Goal: Information Seeking & Learning: Find specific page/section

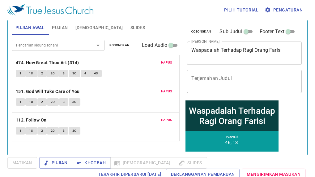
click at [120, 41] on div "Pencarian kidung rohani Pencarian kidung rohani Kosongkan Load Audio" at bounding box center [96, 45] width 168 height 20
click at [120, 51] on div "Pencarian kidung rohani Pencarian kidung rohani Kosongkan Load Audio" at bounding box center [96, 45] width 168 height 20
click at [120, 43] on span "Kosongkan" at bounding box center [119, 45] width 20 height 6
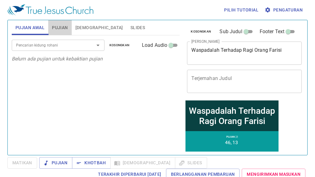
click at [59, 26] on span "Pujian" at bounding box center [60, 28] width 16 height 8
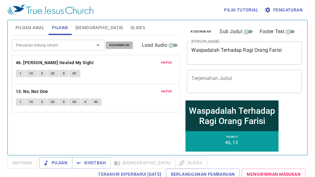
click at [113, 48] on button "Kosongkan" at bounding box center [120, 44] width 28 height 7
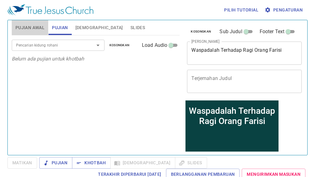
click at [35, 28] on span "Pujian Awal" at bounding box center [29, 28] width 29 height 8
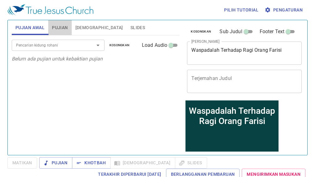
click at [66, 28] on span "Pujian" at bounding box center [60, 28] width 16 height 8
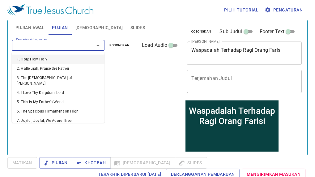
click at [63, 43] on input "Pencarian kidung rohani" at bounding box center [49, 44] width 71 height 7
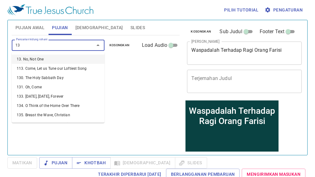
type input "130"
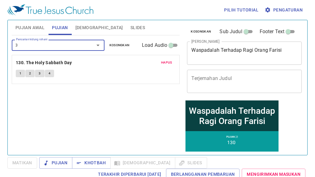
type input "33"
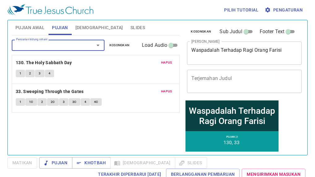
click at [36, 27] on span "Pujian Awal" at bounding box center [29, 28] width 29 height 8
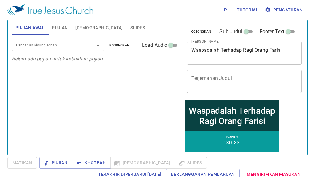
click at [55, 48] on input "Pencarian kidung rohani" at bounding box center [49, 44] width 71 height 7
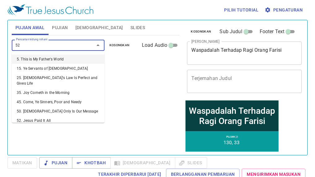
type input "521"
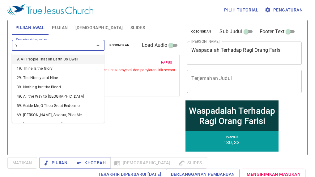
type input "90"
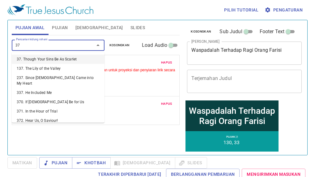
type input "373"
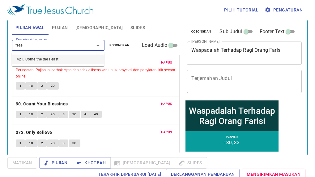
type input "feast"
click at [62, 56] on li "421. Come the the Feast" at bounding box center [58, 58] width 93 height 9
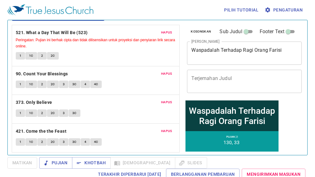
click at [163, 129] on span "Hapus" at bounding box center [166, 131] width 11 height 6
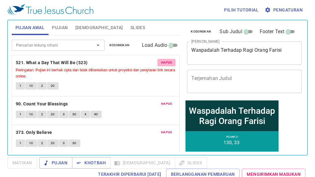
click at [162, 61] on span "Hapus" at bounding box center [166, 63] width 11 height 6
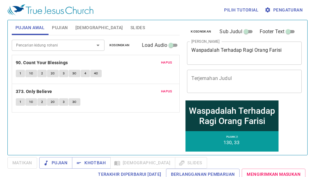
click at [28, 52] on div "Pencarian kidung rohani Pencarian kidung rohani Kosongkan Load Audio" at bounding box center [96, 45] width 168 height 20
click at [28, 49] on div "Pencarian kidung rohani" at bounding box center [58, 45] width 93 height 11
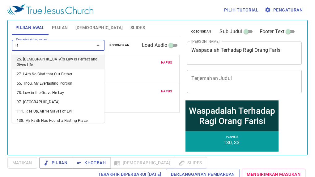
type input "l"
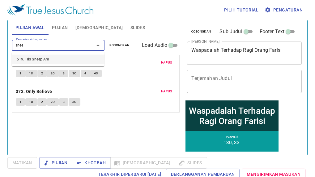
type input "sheep"
click at [55, 59] on li "519. His Sheep Am I" at bounding box center [58, 58] width 93 height 9
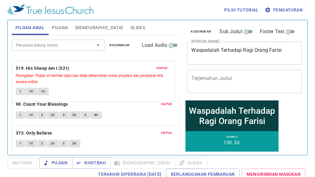
drag, startPoint x: 104, startPoint y: 119, endPoint x: 113, endPoint y: 58, distance: 61.6
click at [113, 58] on div "Hapus 90. Count Your Blessings 1 1C 2 2C 3 3C 4 4C Hapus 373. Only Believe 1 1C…" at bounding box center [96, 104] width 168 height 99
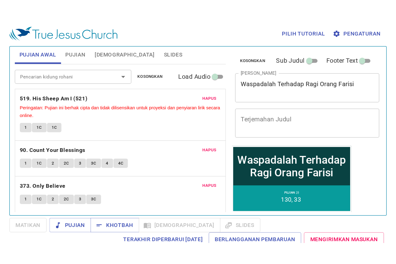
scroll to position [1, 0]
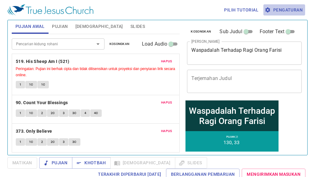
click at [285, 11] on span "Pengaturan" at bounding box center [284, 10] width 37 height 8
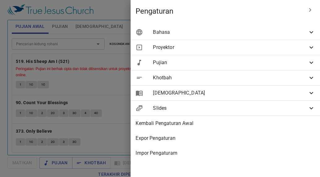
click at [300, 27] on div "Bahasa" at bounding box center [224, 32] width 189 height 15
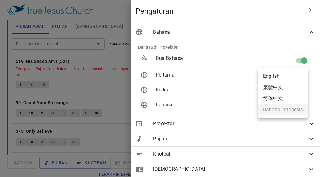
click at [302, 75] on body "Pilih tutorial Pengaturan Pujian Awal Pujian Alkitab Slides Pencarian kidung ro…" at bounding box center [160, 88] width 320 height 177
click at [297, 59] on div at bounding box center [160, 88] width 320 height 177
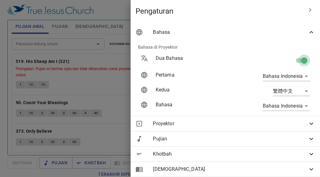
click at [296, 60] on input "checkbox" at bounding box center [303, 62] width 35 height 12
checkbox input "false"
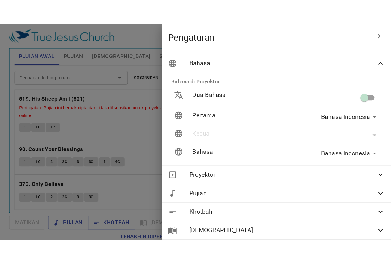
scroll to position [0, 0]
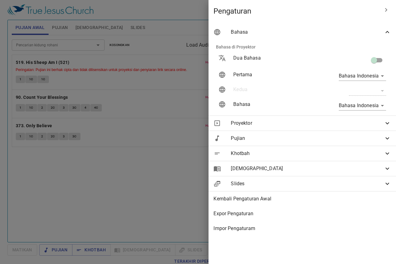
click at [178, 176] on div at bounding box center [198, 132] width 396 height 264
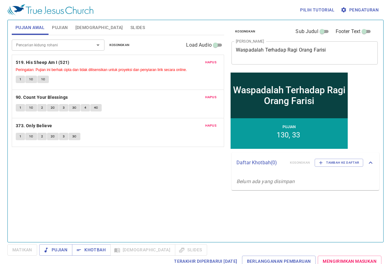
click at [117, 49] on div "Pencarian kidung rohani Pencarian kidung rohani Kosongkan Load Audio" at bounding box center [118, 45] width 212 height 20
click at [71, 28] on button "Pujian" at bounding box center [59, 27] width 23 height 15
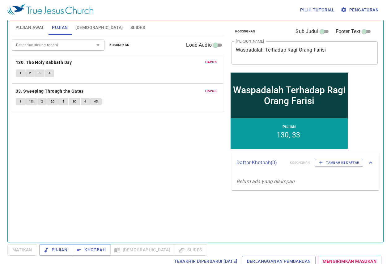
click at [128, 24] on div "Pujian Awal Pujian Alkitab Slides" at bounding box center [118, 27] width 212 height 15
click at [130, 28] on span "Slides" at bounding box center [137, 28] width 15 height 8
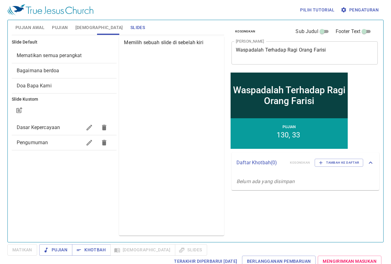
click at [58, 74] on span "Bagaimana berdoa" at bounding box center [64, 70] width 95 height 7
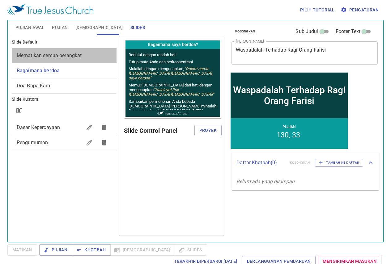
click at [76, 56] on span "Mematikan semua perangkat" at bounding box center [49, 56] width 65 height 6
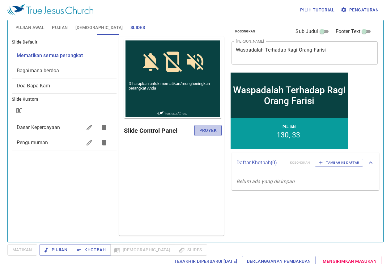
click at [210, 136] on button "Proyek" at bounding box center [207, 130] width 27 height 11
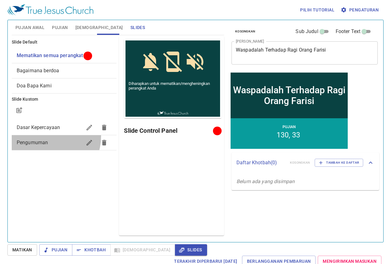
click at [47, 137] on div "Pengumuman" at bounding box center [64, 142] width 105 height 15
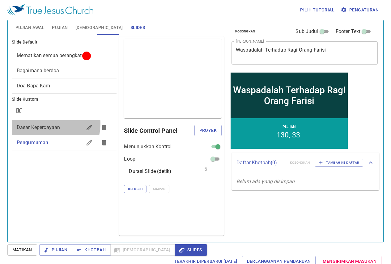
click at [47, 124] on span "Dasar Kepercayaan" at bounding box center [50, 127] width 66 height 7
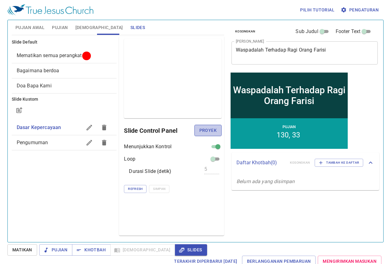
click at [209, 134] on span "Proyek" at bounding box center [207, 131] width 17 height 8
click at [67, 68] on span "Bagaimana berdoa" at bounding box center [64, 70] width 95 height 7
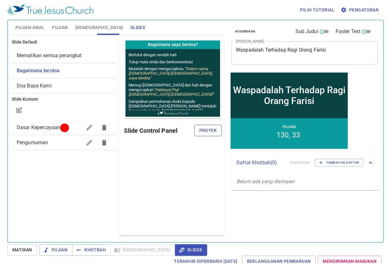
click at [210, 130] on span "Proyek" at bounding box center [207, 131] width 17 height 8
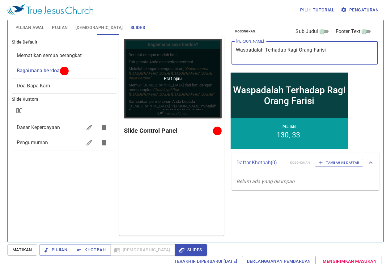
drag, startPoint x: 333, startPoint y: 53, endPoint x: 202, endPoint y: 67, distance: 131.6
click at [202, 67] on div "Pujian Awal Pujian Alkitab Slides Pencarian kidung rohani Pencarian kidung roha…" at bounding box center [195, 129] width 373 height 222
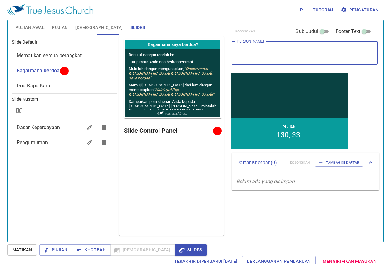
click at [181, 158] on div "Pratinjau Slide Control Panel" at bounding box center [171, 135] width 105 height 199
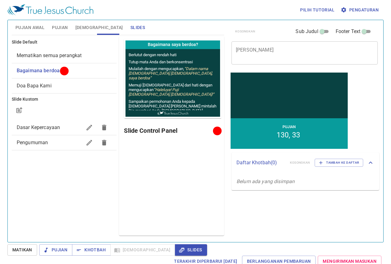
click at [180, 162] on div "Pratinjau Slide Control Panel" at bounding box center [171, 135] width 105 height 199
click at [179, 162] on div "Pratinjau Slide Control Panel" at bounding box center [171, 135] width 105 height 199
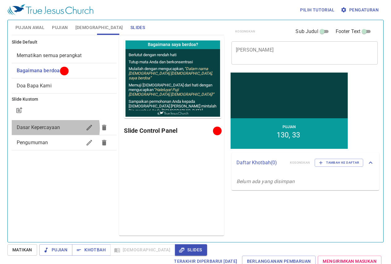
click at [52, 128] on span "Dasar Kepercayaan" at bounding box center [39, 128] width 44 height 6
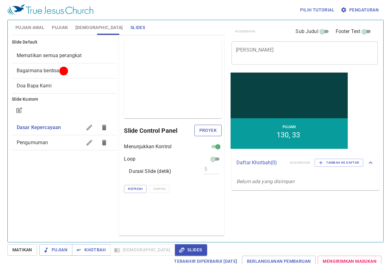
click at [197, 135] on button "Proyek" at bounding box center [207, 130] width 27 height 11
click at [32, 25] on span "Pujian Awal" at bounding box center [29, 28] width 29 height 8
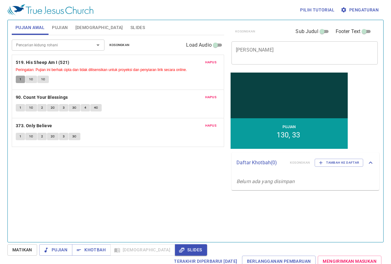
click at [17, 80] on button "1" at bounding box center [20, 79] width 9 height 7
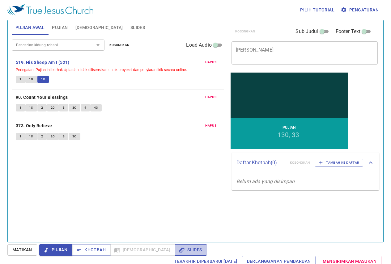
click at [180, 176] on span "Slides" at bounding box center [191, 250] width 22 height 8
click at [20, 106] on span "1" at bounding box center [20, 108] width 2 height 6
click at [30, 109] on span "1C" at bounding box center [31, 108] width 4 height 6
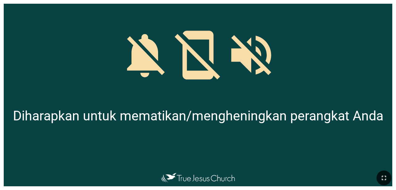
click at [247, 178] on button "button" at bounding box center [383, 177] width 15 height 15
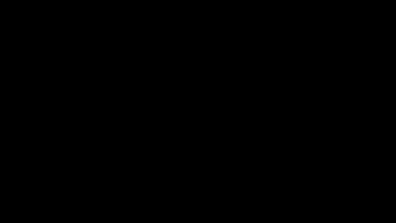
click at [247, 45] on div at bounding box center [198, 111] width 396 height 223
click at [247, 168] on div at bounding box center [198, 111] width 396 height 223
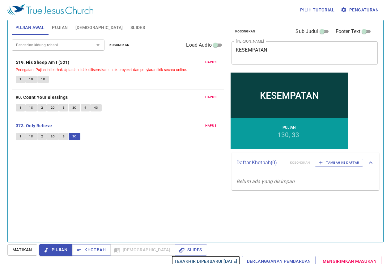
click at [172, 259] on link "Terakhir Diperbarui 2/7/2025" at bounding box center [206, 261] width 68 height 11
click at [175, 249] on button "Slides" at bounding box center [191, 250] width 32 height 11
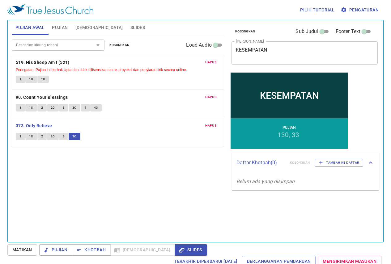
click at [132, 183] on div "Pencarian kidung rohani Pencarian kidung rohani Kosongkan Load Audio Hapus 519.…" at bounding box center [118, 136] width 212 height 202
click at [67, 23] on button "Pujian" at bounding box center [59, 27] width 23 height 15
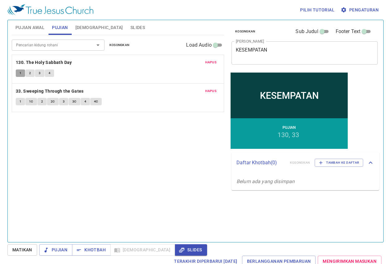
click at [21, 70] on span "1" at bounding box center [20, 73] width 2 height 6
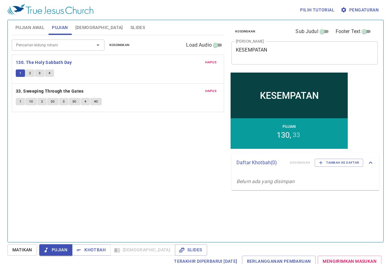
click at [32, 76] on button "2" at bounding box center [29, 73] width 9 height 7
click at [35, 74] on button "3" at bounding box center [39, 73] width 9 height 7
click at [50, 74] on span "4" at bounding box center [50, 73] width 2 height 6
click at [130, 26] on span "Slides" at bounding box center [137, 28] width 15 height 8
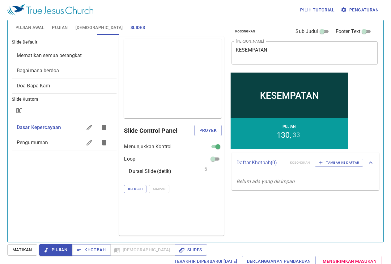
click at [59, 66] on div "Bagaimana berdoa" at bounding box center [64, 70] width 105 height 15
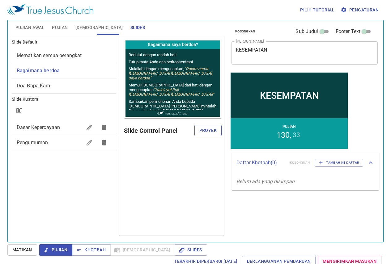
click at [217, 131] on button "Proyek" at bounding box center [207, 130] width 27 height 11
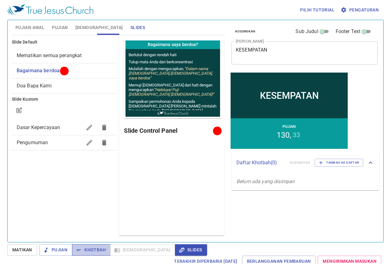
click at [83, 253] on span "Khotbah" at bounding box center [91, 250] width 29 height 8
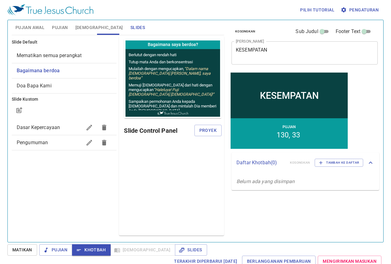
click at [88, 30] on span "[DEMOGRAPHIC_DATA]" at bounding box center [99, 28] width 48 height 8
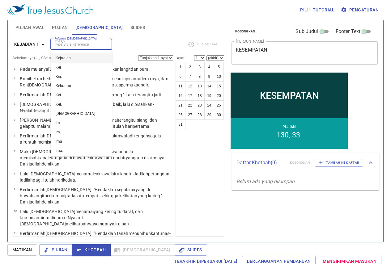
click at [92, 44] on input "Referensi [DEMOGRAPHIC_DATA] (Ctrl +/)" at bounding box center [76, 44] width 48 height 7
click at [93, 56] on li "Pkh 3 1" at bounding box center [82, 57] width 62 height 9
type input "pkh 3"
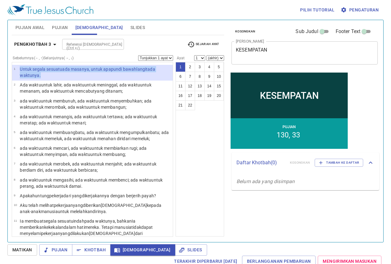
drag, startPoint x: 41, startPoint y: 75, endPoint x: 20, endPoint y: 69, distance: 21.4
click at [20, 69] on p "Untuk segala sesuatu ada masanya , untuk apapun di bawah langit ada waktunya ." at bounding box center [95, 72] width 151 height 12
copy p "Untuk segala sesuatu ada masanya , untuk apapun di bawah langit ada waktunya ."
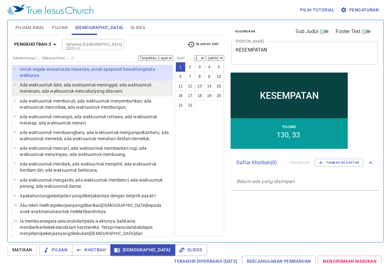
click at [94, 89] on wh6256 "untuk mencabut yang ditanam ;" at bounding box center [92, 91] width 60 height 5
select select "2"
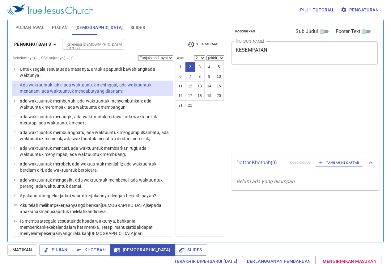
select select "2"
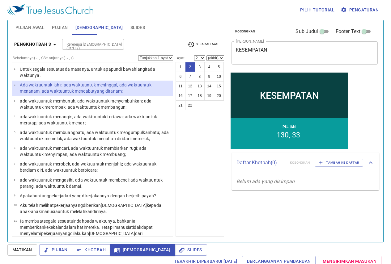
click at [215, 157] on div "1 2 3 4 5 6 7 8 9 10 11 12 13 14 15 16 17 18 19 20 21 22" at bounding box center [200, 149] width 49 height 175
click at [99, 252] on span "Khotbah" at bounding box center [91, 250] width 29 height 8
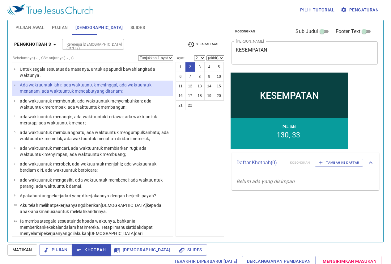
click at [86, 41] on input "Referensi [DEMOGRAPHIC_DATA] (Ctrl +/)" at bounding box center [88, 44] width 48 height 7
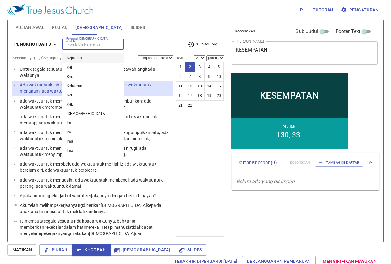
click at [88, 43] on input "Referensi [DEMOGRAPHIC_DATA] (Ctrl +/)" at bounding box center [88, 44] width 48 height 7
type input "yoh"
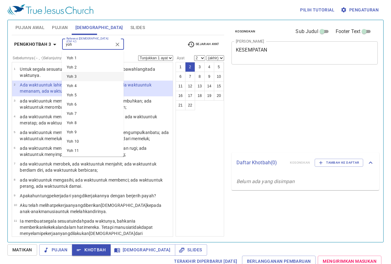
select select "2"
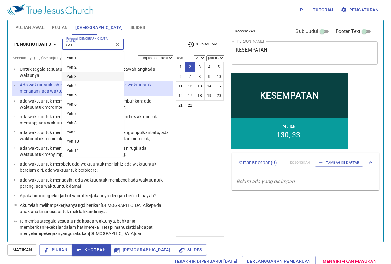
click at [104, 77] on li "Yoh 3" at bounding box center [93, 76] width 62 height 9
type input "yoh"
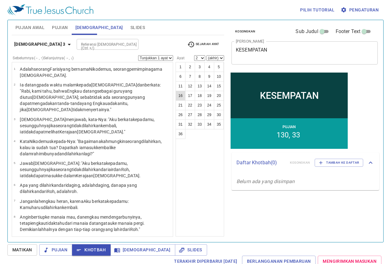
click at [179, 96] on button "16" at bounding box center [181, 96] width 10 height 10
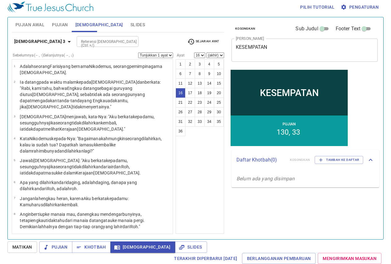
scroll to position [189, 0]
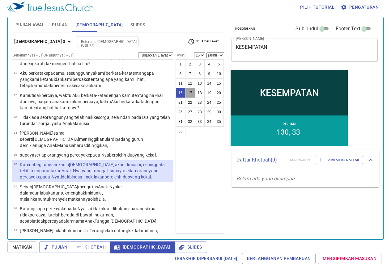
click at [190, 91] on button "17" at bounding box center [190, 93] width 10 height 10
select select "17"
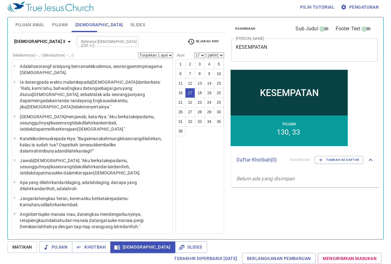
scroll to position [189, 0]
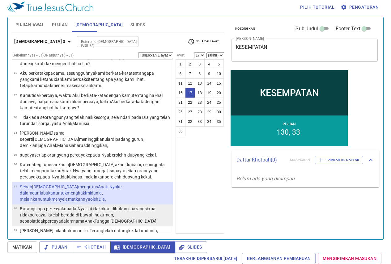
click at [95, 219] on wg5207 "Tunggal Allah ." at bounding box center [126, 221] width 63 height 5
select select "18"
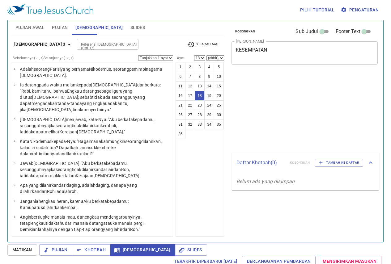
select select "18"
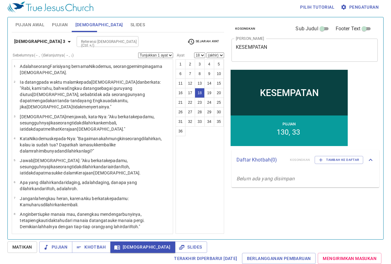
scroll to position [189, 0]
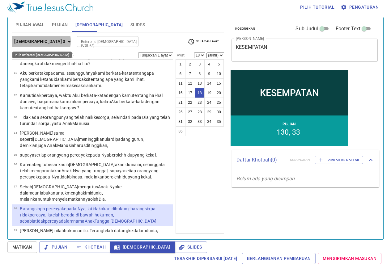
click at [66, 41] on icon "button" at bounding box center [69, 41] width 7 height 7
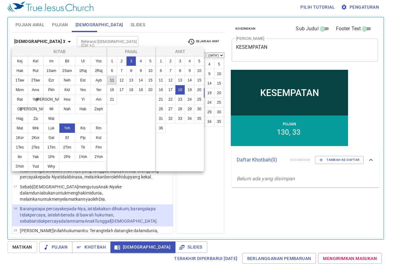
click at [111, 80] on button "11" at bounding box center [112, 80] width 10 height 10
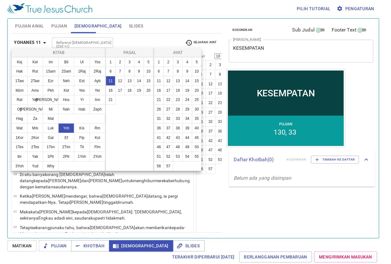
scroll to position [0, 0]
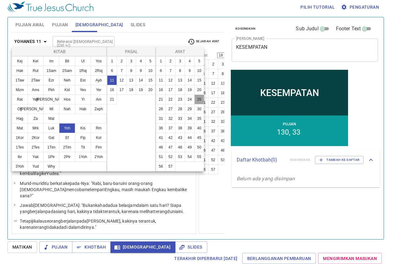
click at [202, 98] on button "25" at bounding box center [199, 100] width 10 height 10
select select "25"
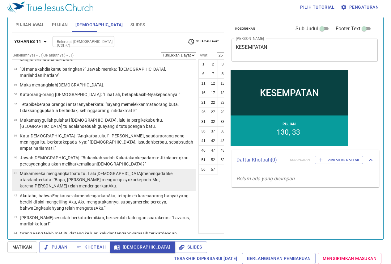
scroll to position [687, 0]
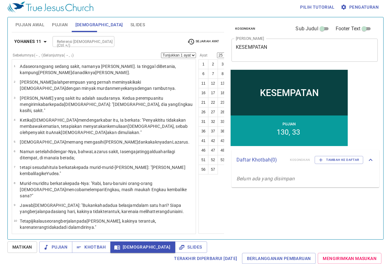
scroll to position [687, 0]
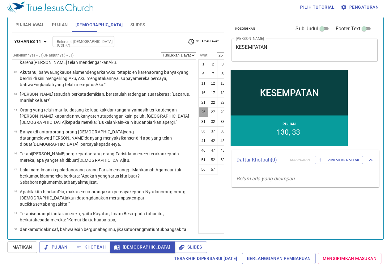
click at [199, 115] on button "26" at bounding box center [204, 112] width 10 height 10
select select "26"
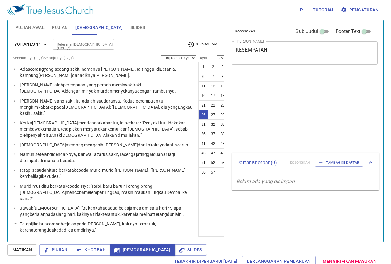
select select "26"
select select "28"
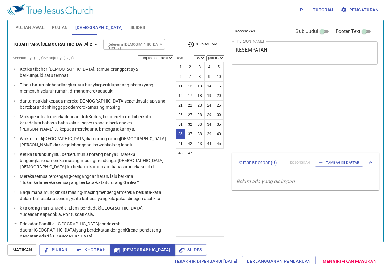
select select "37"
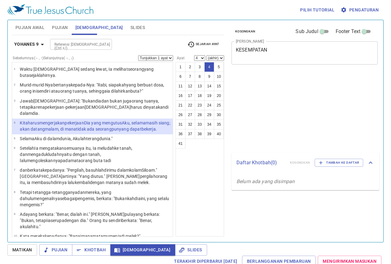
select select "4"
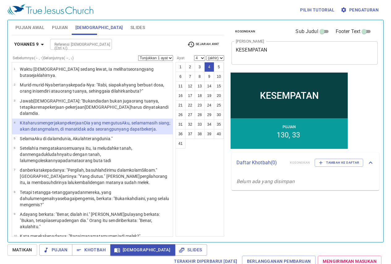
click at [95, 45] on input "Referensi [DEMOGRAPHIC_DATA] (Ctrl +/)" at bounding box center [76, 44] width 48 height 7
click at [93, 41] on input "Referensi [DEMOGRAPHIC_DATA] (Ctrl +/)" at bounding box center [76, 44] width 48 height 7
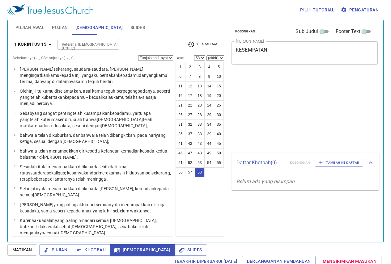
select select "58"
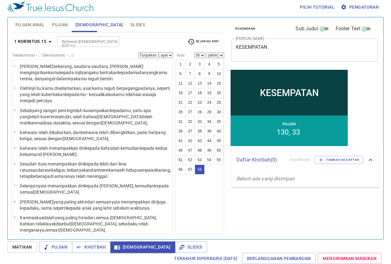
scroll to position [471, 0]
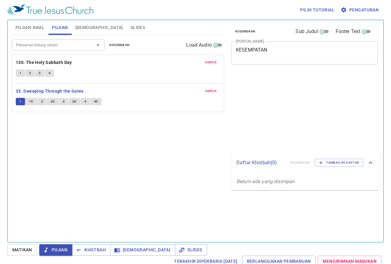
scroll to position [3, 0]
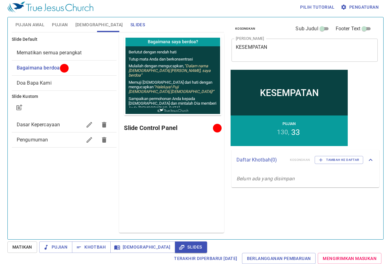
scroll to position [3, 0]
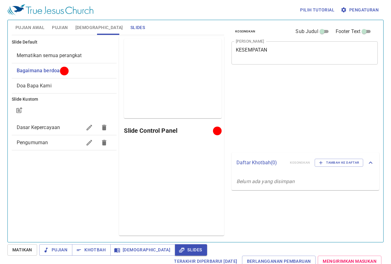
scroll to position [3, 0]
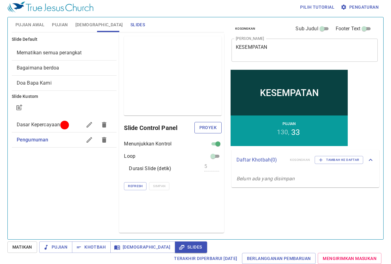
scroll to position [3, 0]
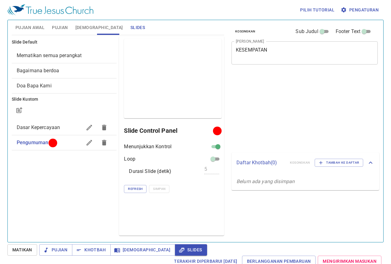
scroll to position [3, 0]
